Goal: Task Accomplishment & Management: Manage account settings

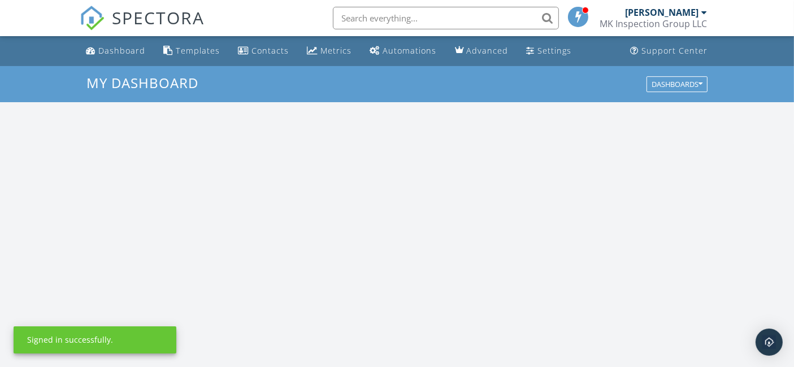
scroll to position [1047, 814]
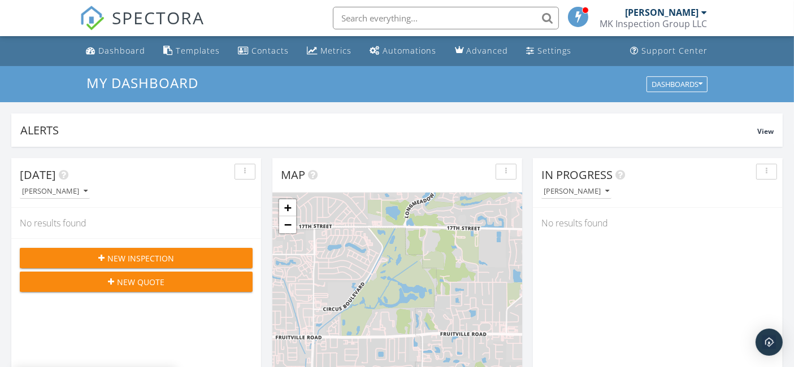
click at [580, 8] on div at bounding box center [578, 17] width 20 height 20
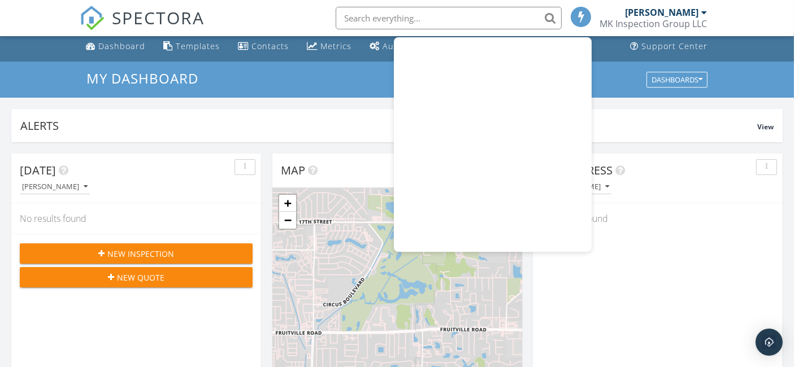
scroll to position [0, 0]
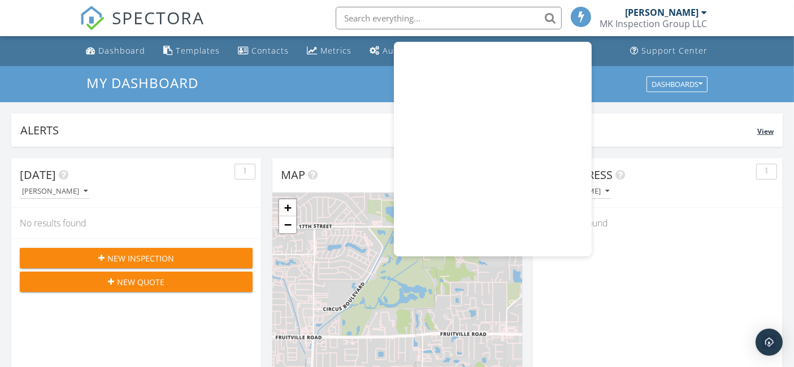
click at [160, 118] on div "Alerts View" at bounding box center [396, 130] width 771 height 33
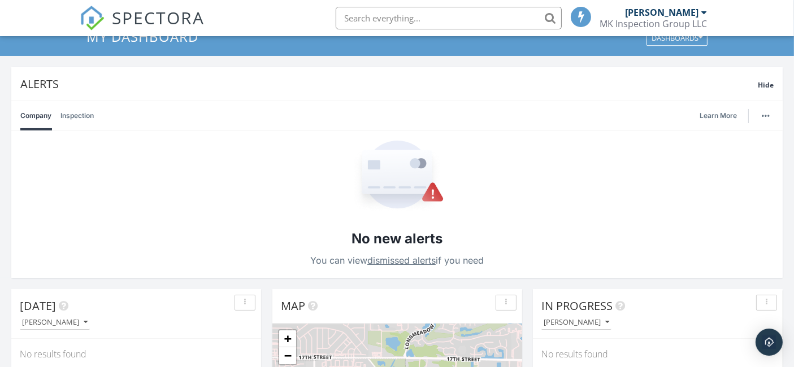
scroll to position [63, 0]
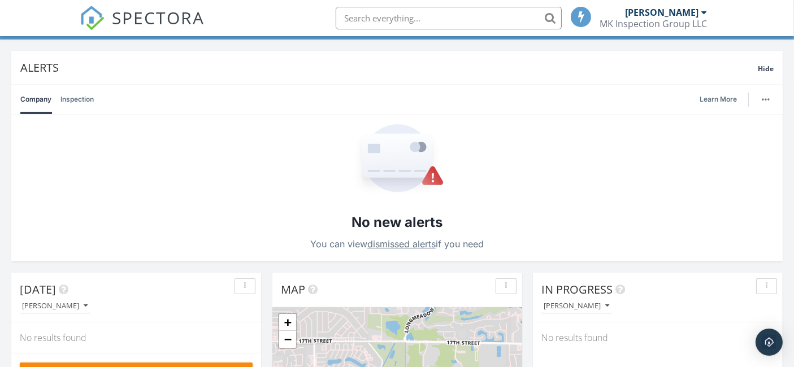
click at [419, 244] on link "dismissed alerts" at bounding box center [401, 243] width 68 height 11
drag, startPoint x: 73, startPoint y: 96, endPoint x: 93, endPoint y: 98, distance: 20.4
click at [73, 97] on link "Inspection" at bounding box center [76, 99] width 33 height 29
click at [765, 98] on img "button" at bounding box center [766, 99] width 8 height 2
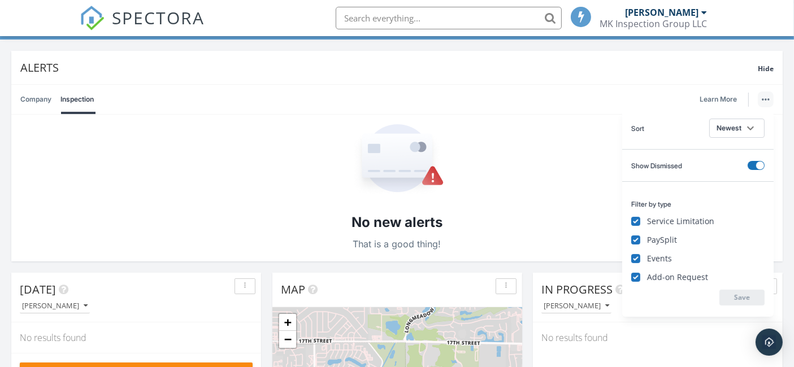
click at [554, 139] on div "No new alerts That is a good thing!" at bounding box center [396, 188] width 771 height 147
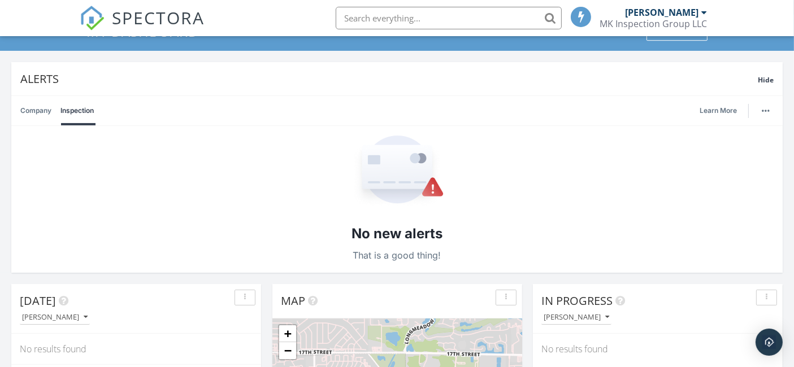
scroll to position [0, 0]
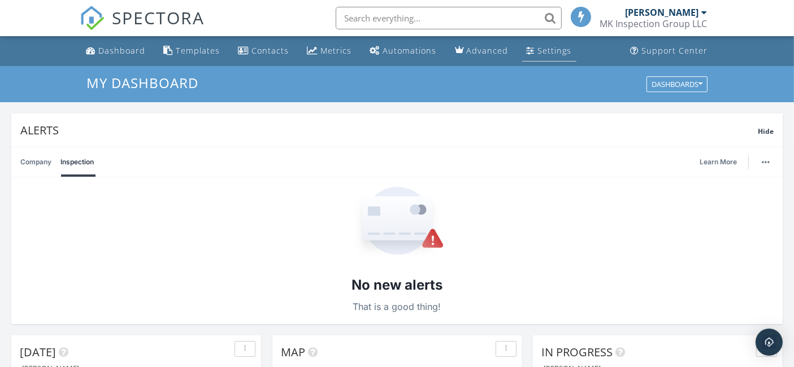
click at [538, 55] on div "Settings" at bounding box center [555, 50] width 34 height 11
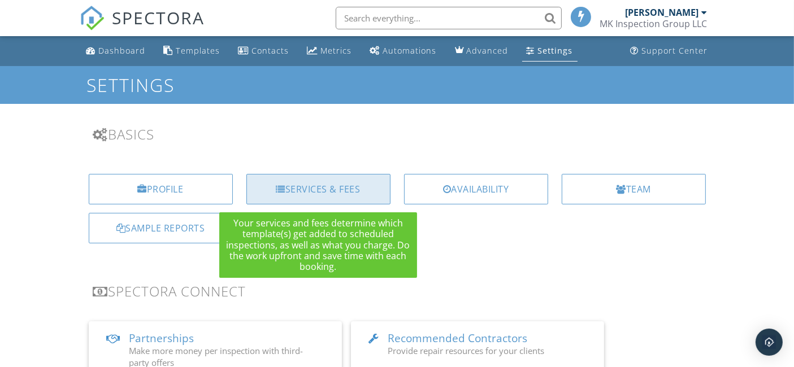
click at [297, 189] on div "Services & Fees" at bounding box center [318, 189] width 144 height 31
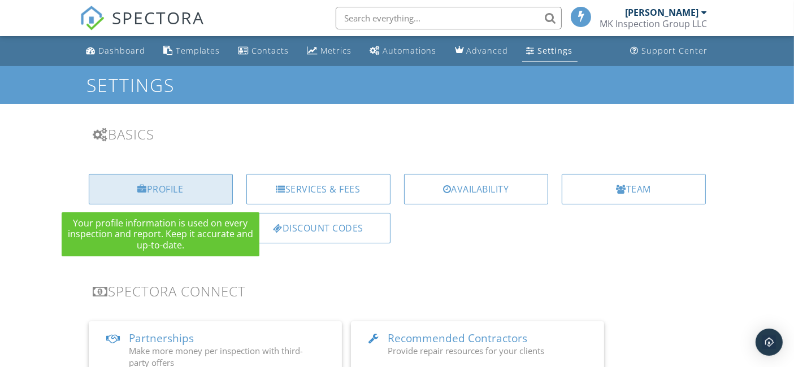
click at [215, 187] on div "Profile" at bounding box center [161, 189] width 144 height 31
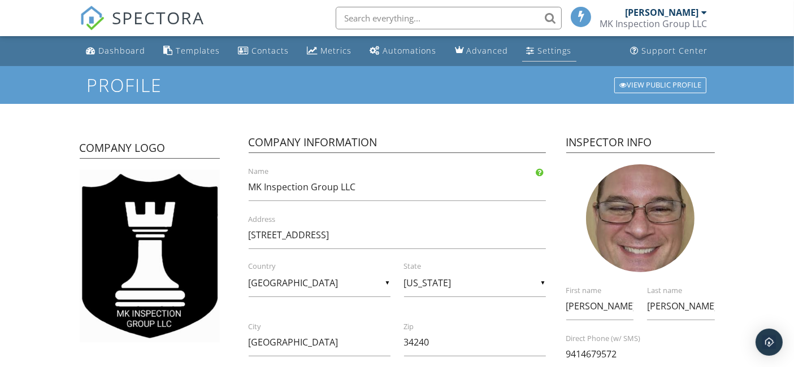
click at [538, 49] on div "Settings" at bounding box center [555, 50] width 34 height 11
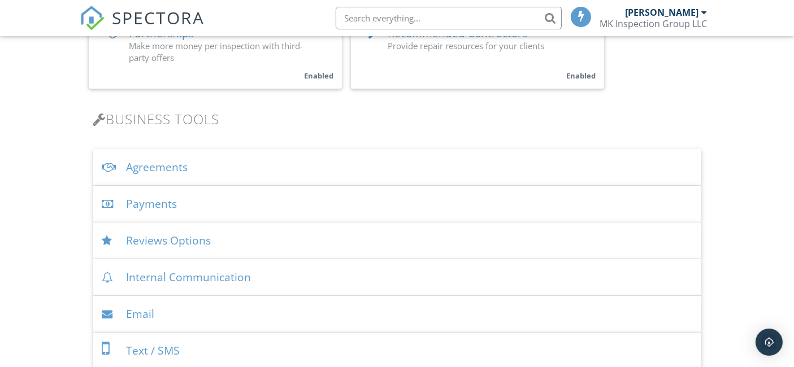
scroll to position [417, 0]
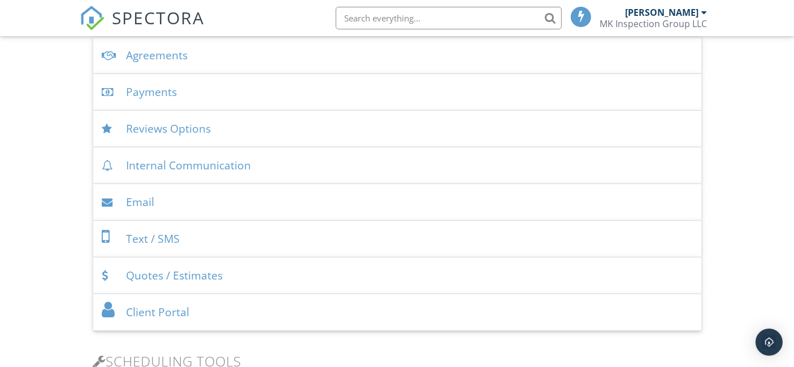
click at [171, 97] on div "Payments" at bounding box center [397, 92] width 608 height 37
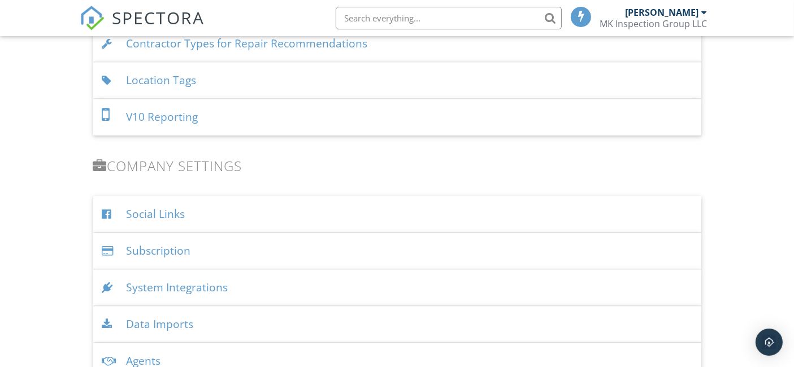
scroll to position [2175, 0]
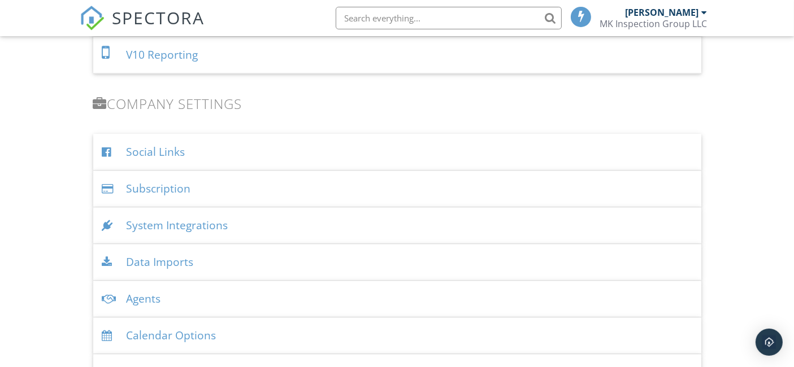
click at [177, 180] on div "Subscription" at bounding box center [397, 189] width 608 height 37
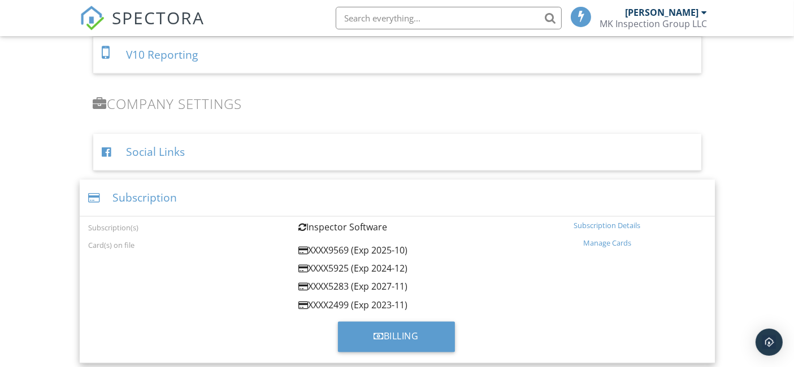
click at [605, 238] on div "Manage Cards" at bounding box center [607, 242] width 197 height 9
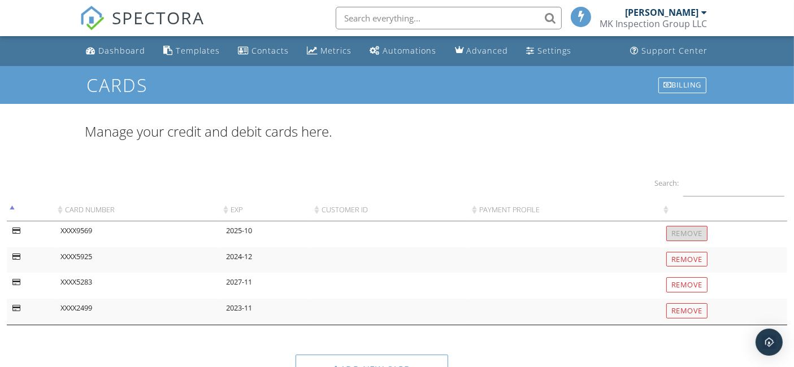
click at [14, 230] on div at bounding box center [16, 231] width 8 height 7
click at [16, 230] on div at bounding box center [16, 231] width 8 height 7
click at [690, 310] on input "Remove" at bounding box center [686, 310] width 41 height 15
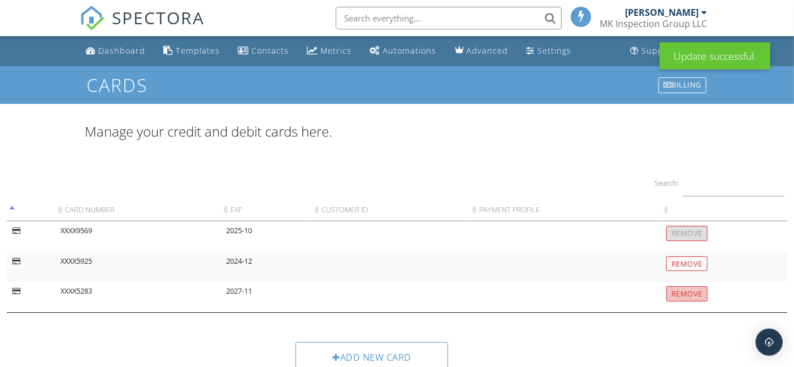
click at [692, 297] on input "Remove" at bounding box center [686, 293] width 41 height 15
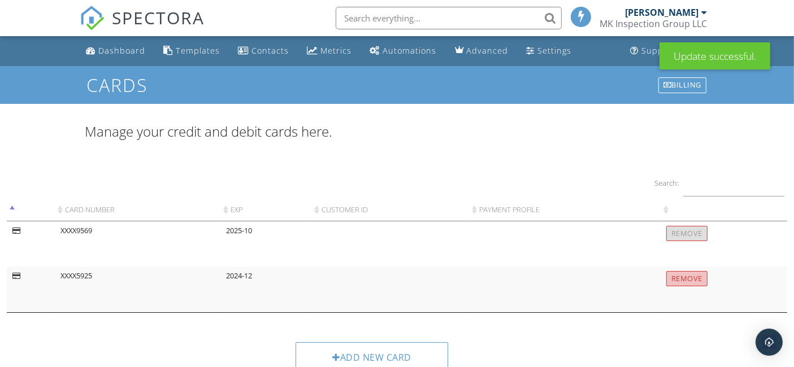
click at [693, 277] on input "Remove" at bounding box center [686, 278] width 41 height 15
click at [388, 354] on div "Add new card" at bounding box center [371, 357] width 153 height 31
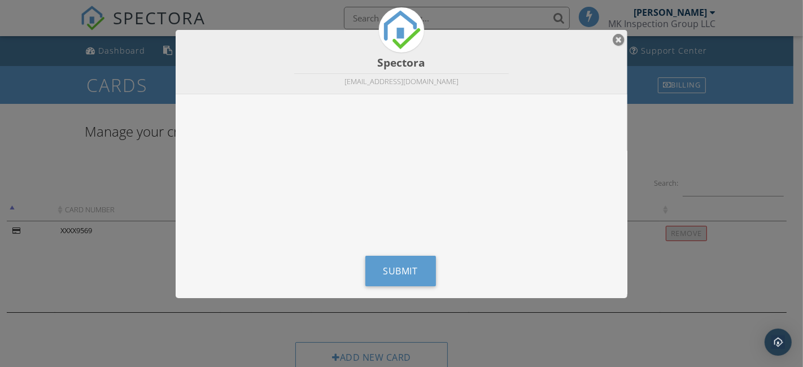
click at [617, 31] on div "Spectora mkinspectiongroup@gmail.com" at bounding box center [402, 62] width 452 height 64
click at [620, 38] on div at bounding box center [619, 40] width 12 height 14
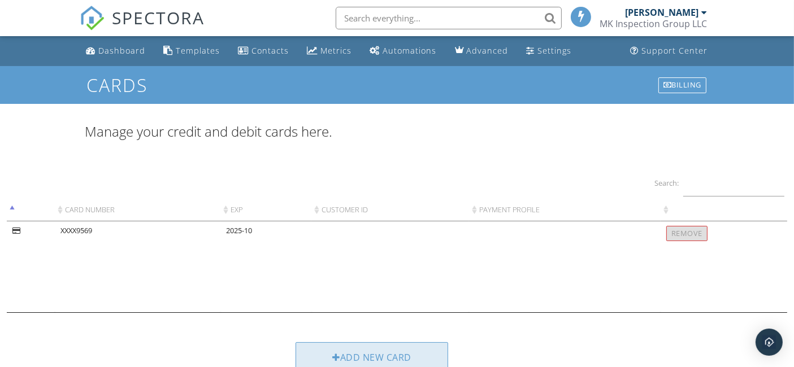
click at [363, 351] on div "Add new card" at bounding box center [371, 357] width 153 height 31
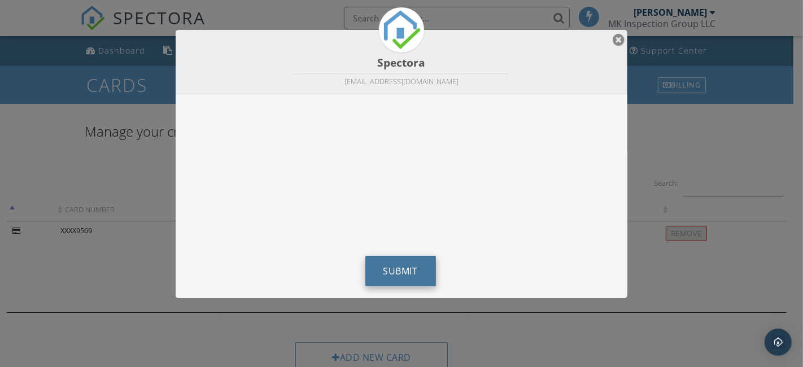
click at [403, 262] on button "Submit" at bounding box center [401, 271] width 71 height 31
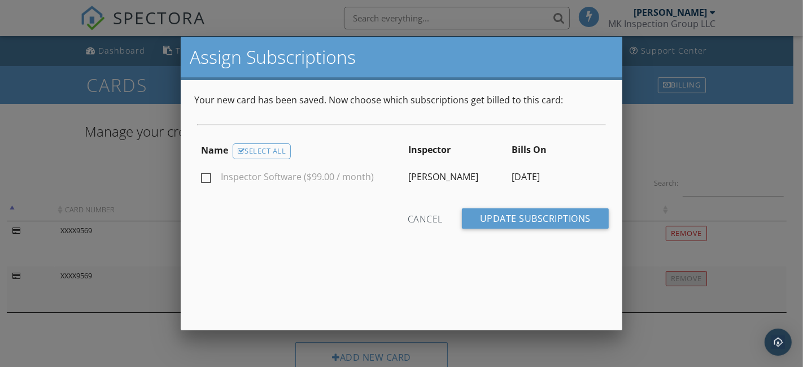
click at [423, 215] on div "Cancel" at bounding box center [425, 218] width 35 height 20
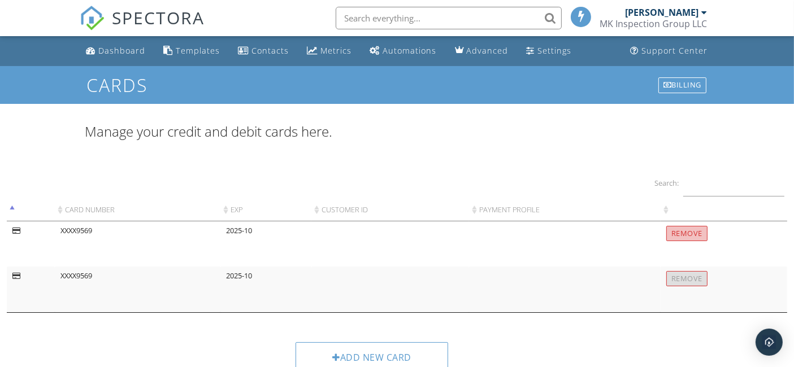
click at [686, 228] on input "Remove" at bounding box center [686, 233] width 41 height 15
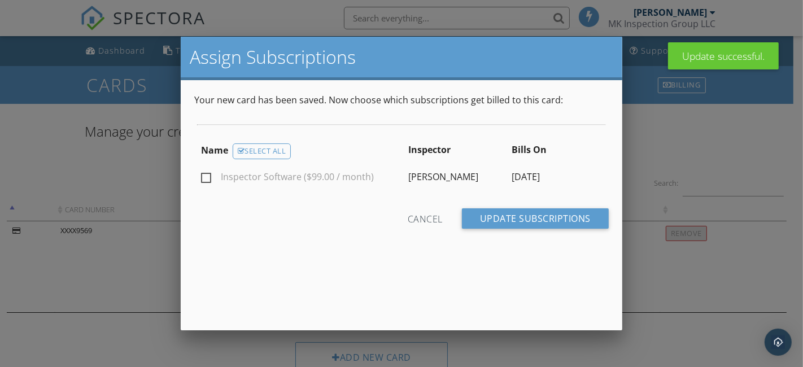
click at [416, 220] on div "Cancel" at bounding box center [425, 218] width 35 height 20
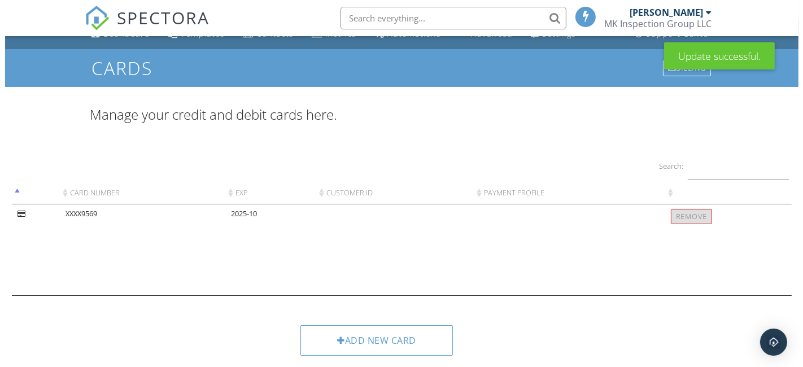
scroll to position [24, 0]
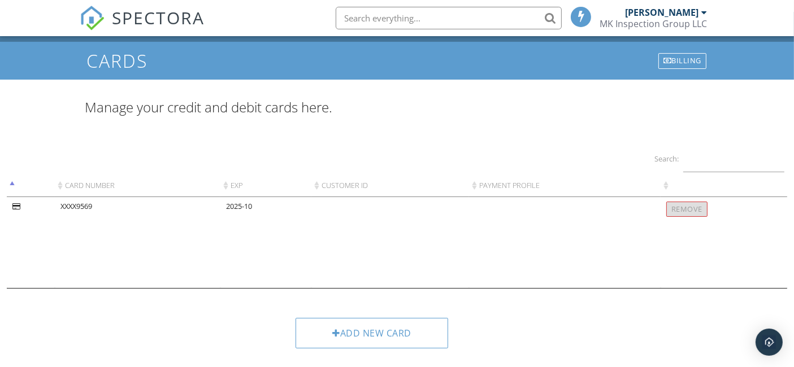
click at [242, 201] on td "2025-10" at bounding box center [265, 242] width 91 height 91
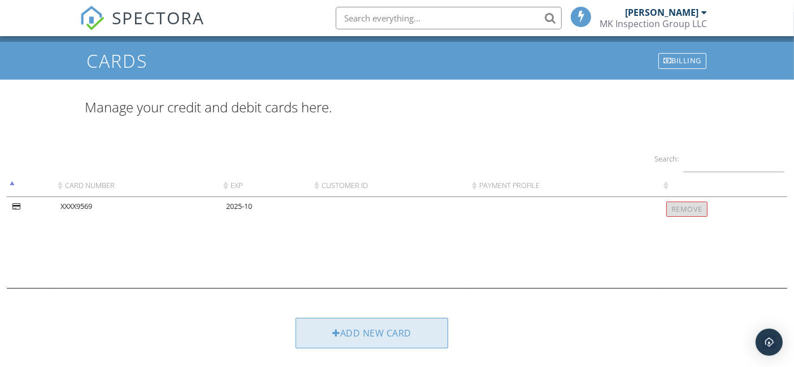
click at [363, 333] on div "Add new card" at bounding box center [371, 333] width 153 height 31
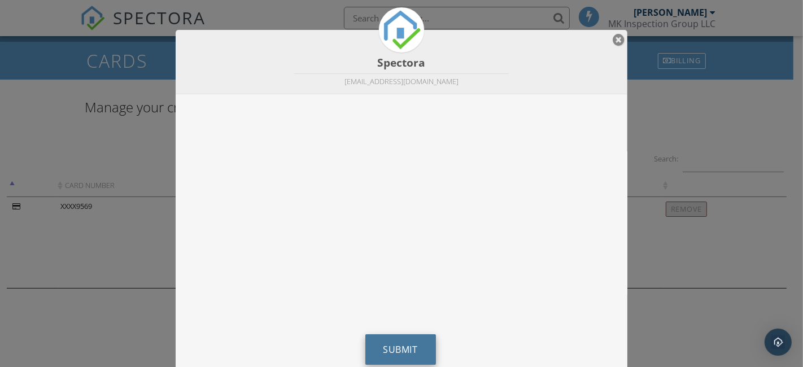
click at [410, 344] on span "Submit" at bounding box center [401, 350] width 34 height 12
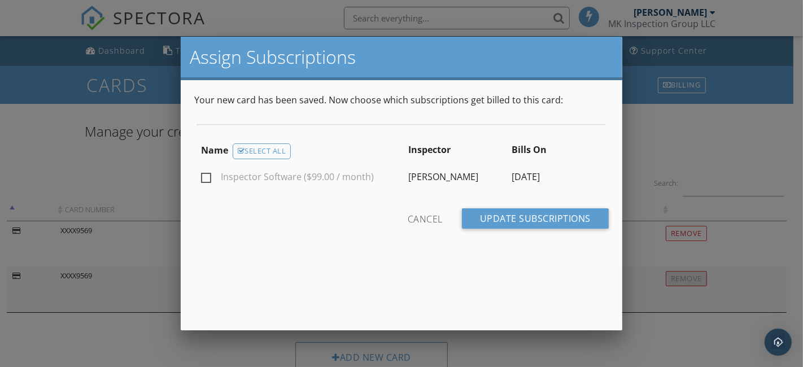
click at [203, 178] on label "Inspector Software ($99.00 / month)" at bounding box center [287, 179] width 173 height 14
click at [203, 178] on input "Inspector Software ($99.00 / month)" at bounding box center [204, 178] width 7 height 7
checkbox input "true"
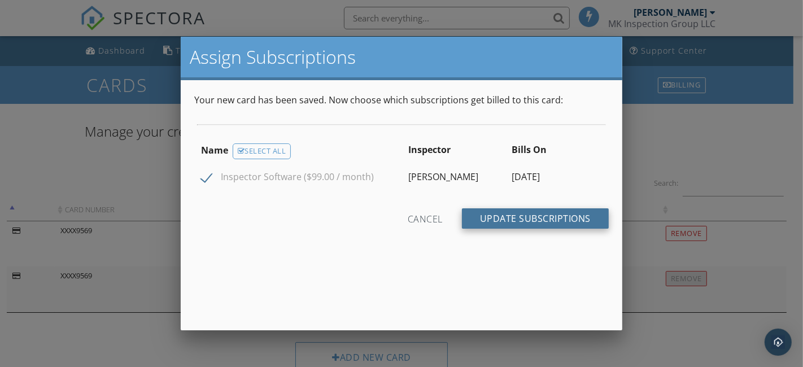
click at [541, 219] on input "Update Subscriptions" at bounding box center [535, 218] width 147 height 20
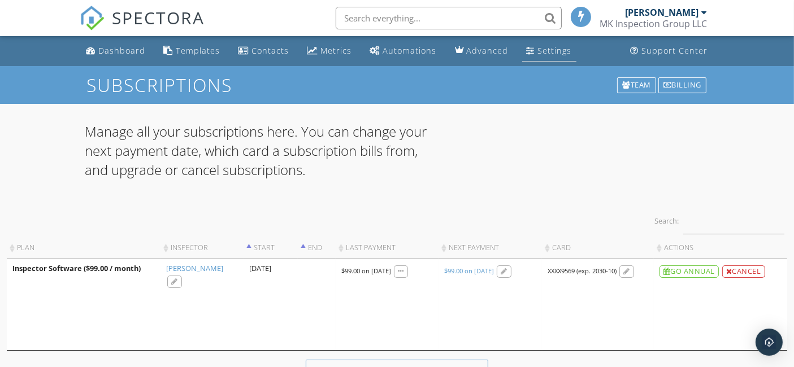
click at [551, 46] on div "Settings" at bounding box center [555, 50] width 34 height 11
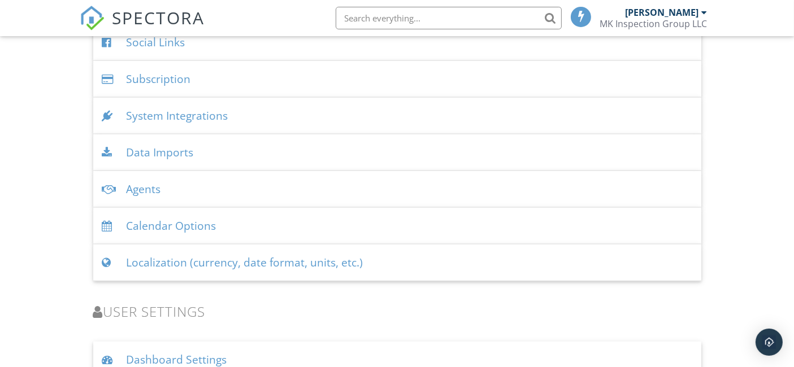
scroll to position [1359, 0]
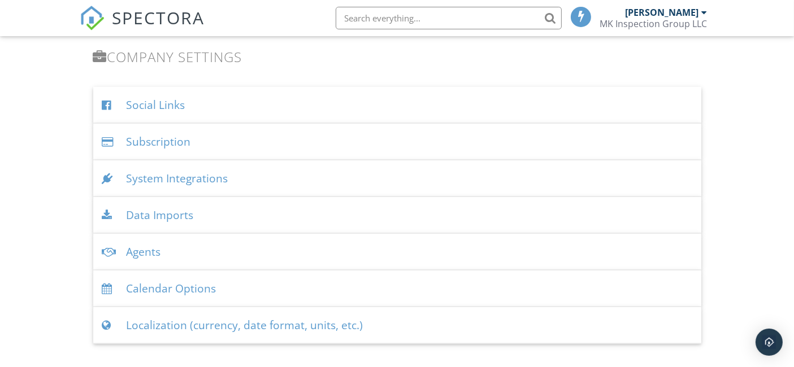
click at [166, 136] on div "Subscription" at bounding box center [397, 142] width 608 height 37
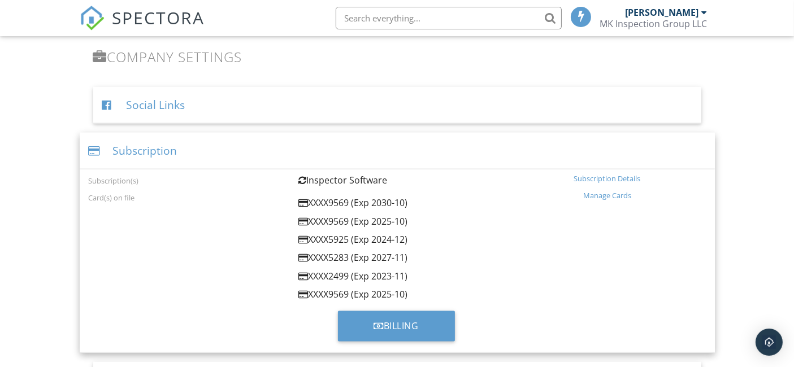
click at [616, 194] on div "Manage Cards" at bounding box center [607, 195] width 197 height 9
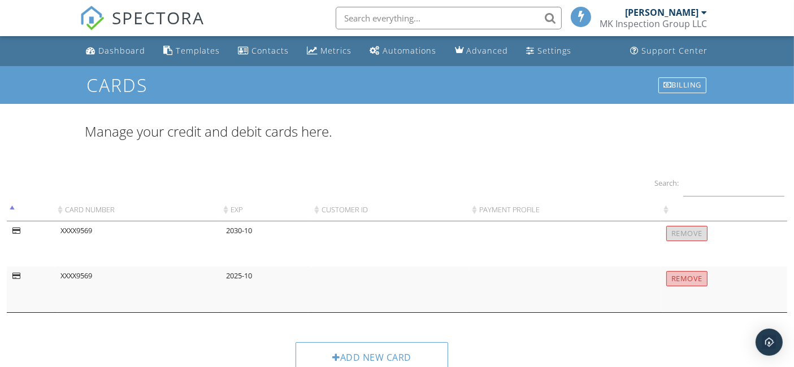
click at [679, 280] on input "Remove" at bounding box center [686, 278] width 41 height 15
click at [97, 229] on td "XXXX9569" at bounding box center [138, 266] width 166 height 91
click at [14, 230] on div at bounding box center [16, 231] width 8 height 7
